Goal: Task Accomplishment & Management: Manage account settings

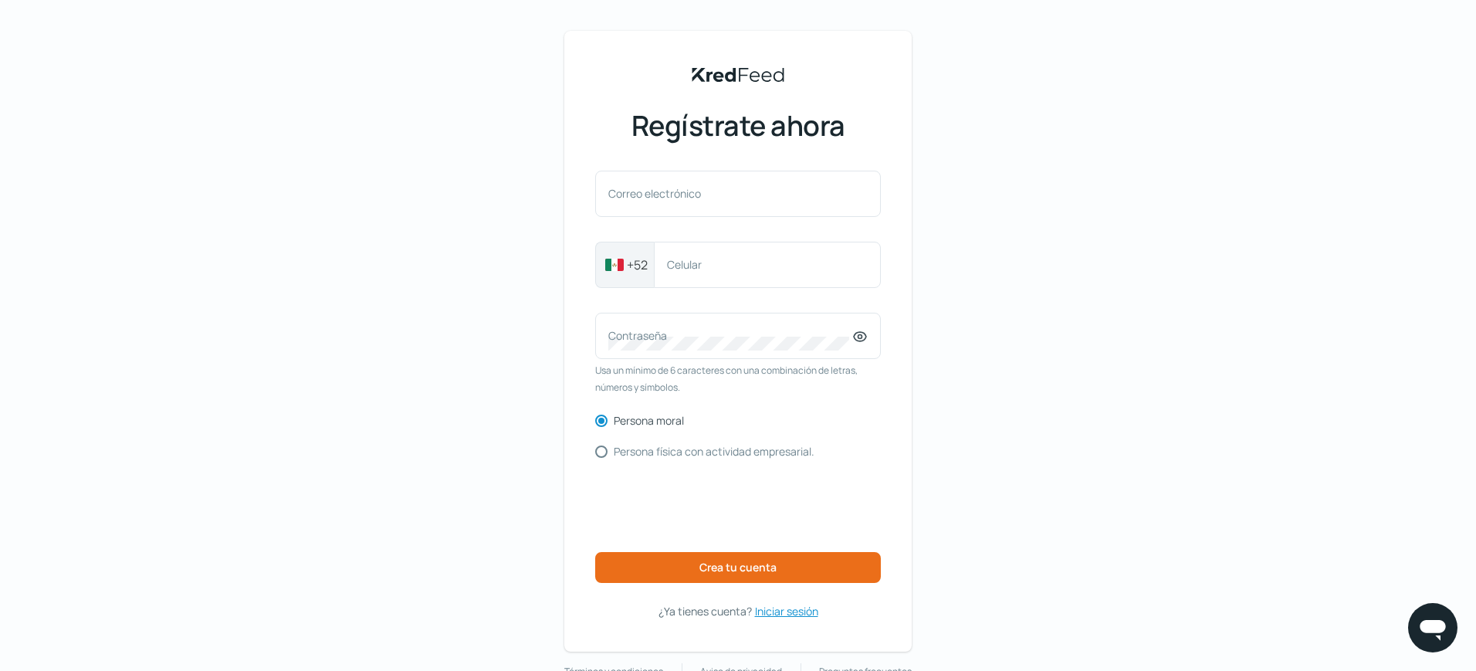
click at [777, 611] on font "Iniciar sesión" at bounding box center [786, 611] width 63 height 15
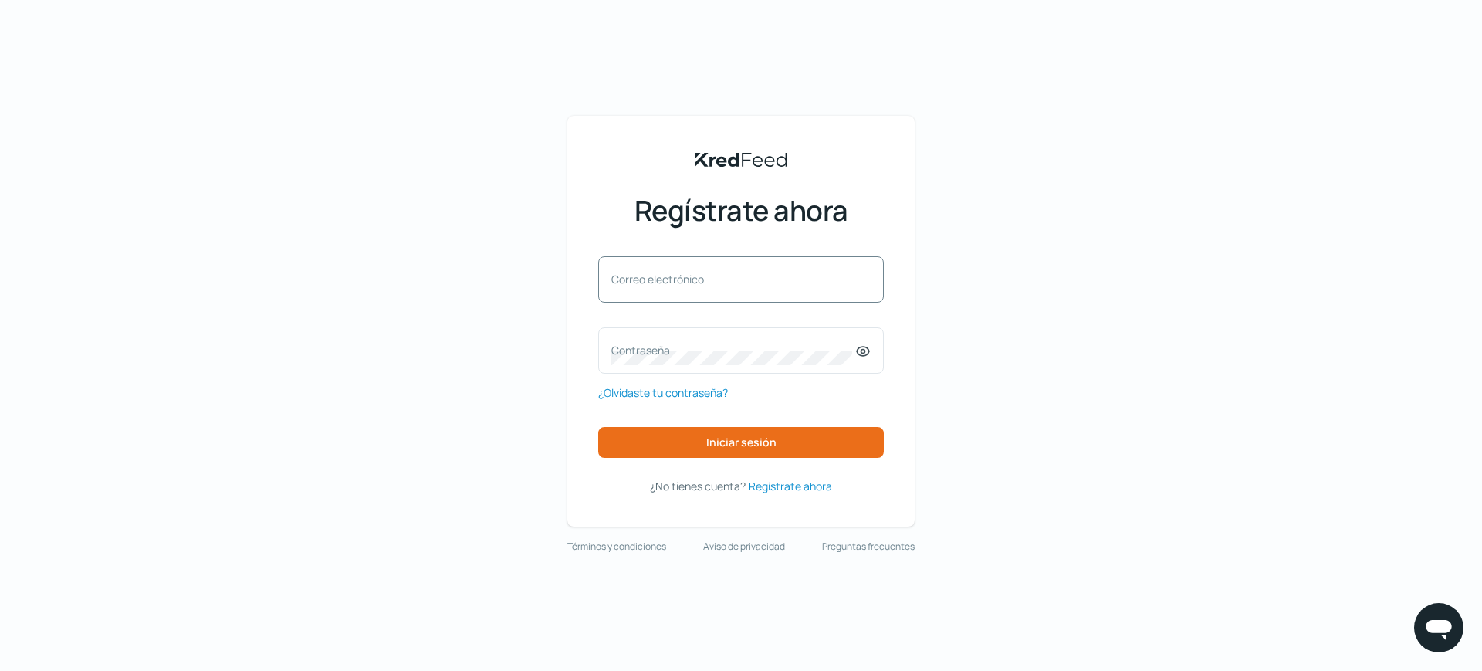
click at [676, 273] on font "Correo electrónico" at bounding box center [657, 279] width 93 height 15
click at [676, 280] on input "Correo electrónico" at bounding box center [740, 287] width 259 height 14
paste input "[EMAIL_ADDRESS][DOMAIN_NAME]"
type input "[EMAIL_ADDRESS][DOMAIN_NAME]"
click at [673, 351] on label "Contraseña" at bounding box center [733, 350] width 244 height 15
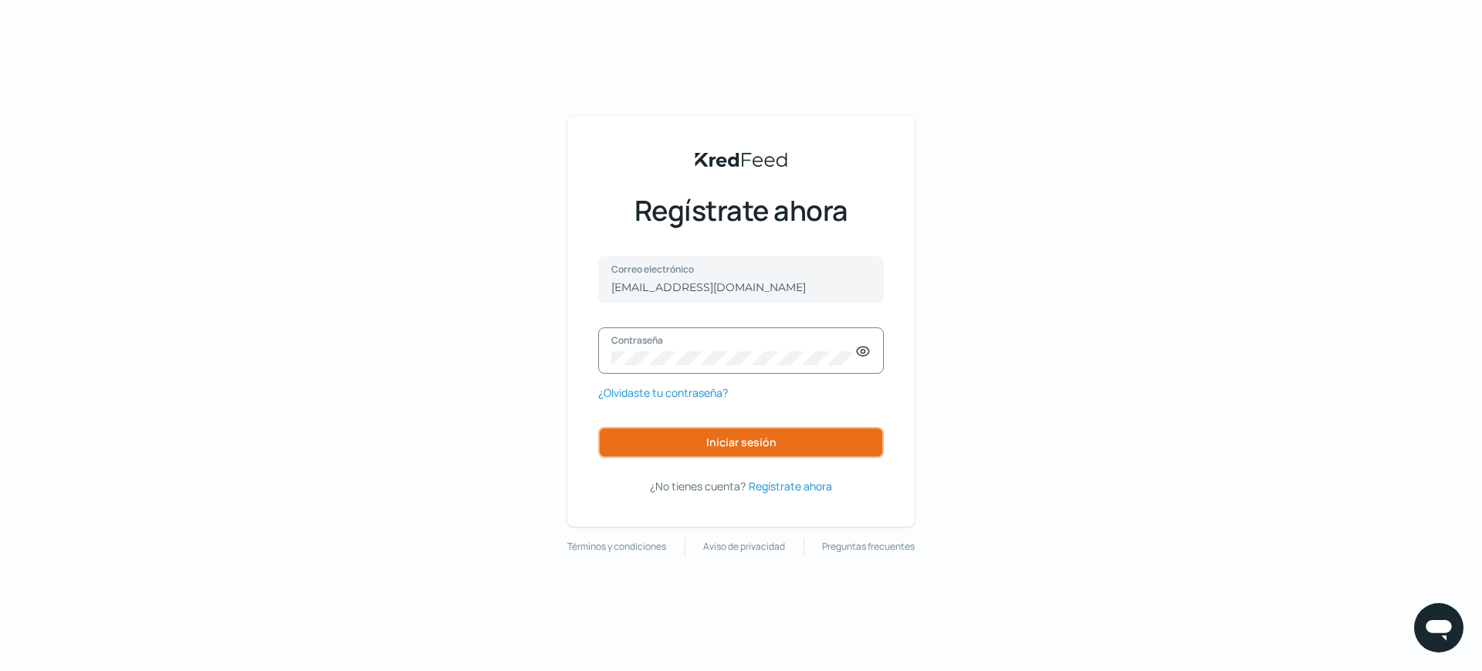
click at [739, 438] on font "Iniciar sesión" at bounding box center [741, 442] width 70 height 15
